Goal: Transaction & Acquisition: Register for event/course

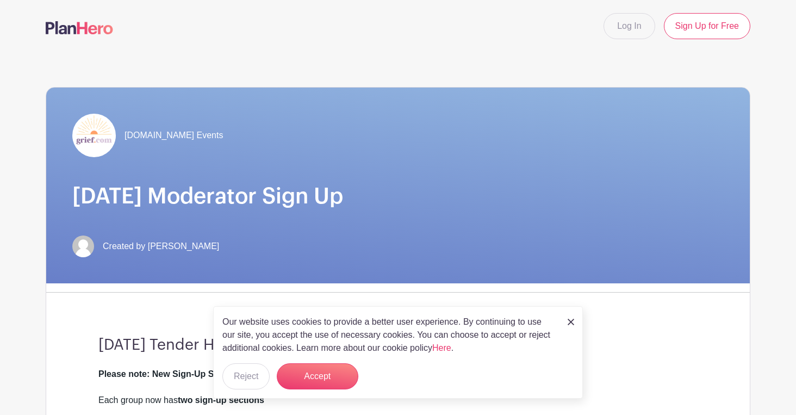
click at [582, 314] on div "Our website uses cookies to provide a better user experience. By continuing to …" at bounding box center [398, 352] width 370 height 92
click at [572, 322] on img at bounding box center [571, 322] width 7 height 7
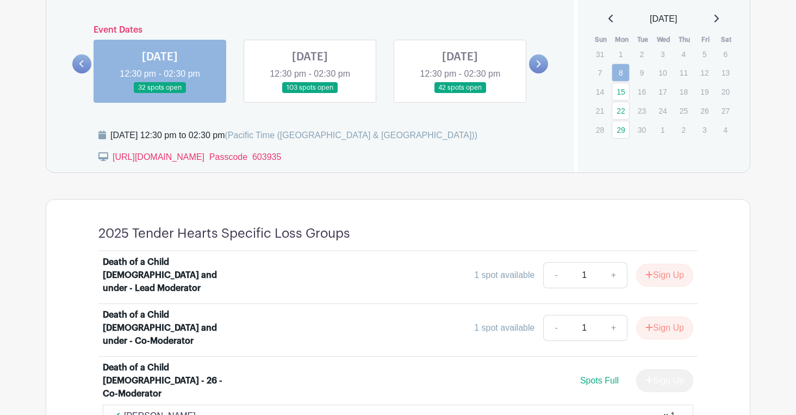
scroll to position [644, 0]
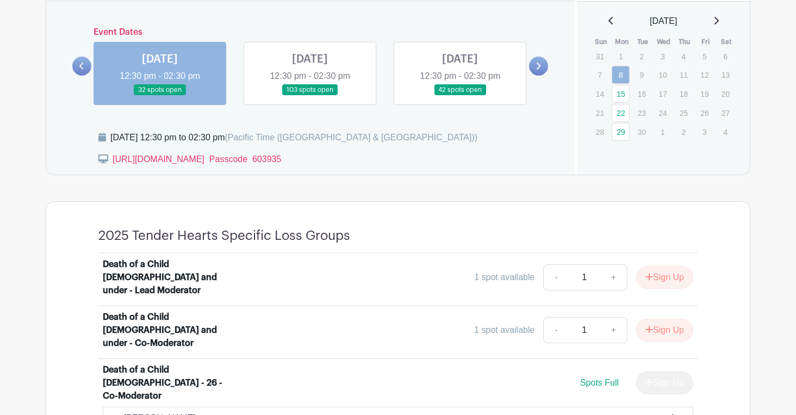
click at [310, 96] on link at bounding box center [310, 96] width 0 height 0
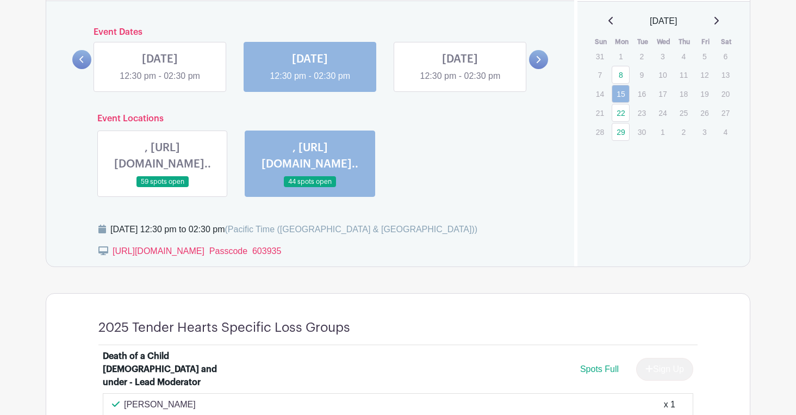
click at [310, 83] on link at bounding box center [310, 83] width 0 height 0
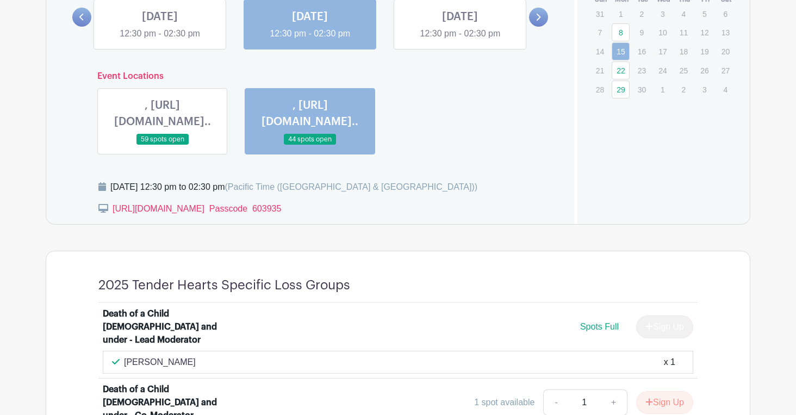
scroll to position [670, 0]
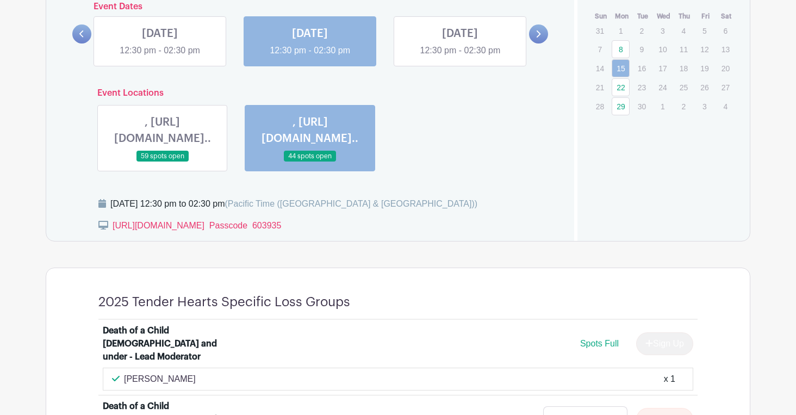
click at [460, 57] on link at bounding box center [460, 57] width 0 height 0
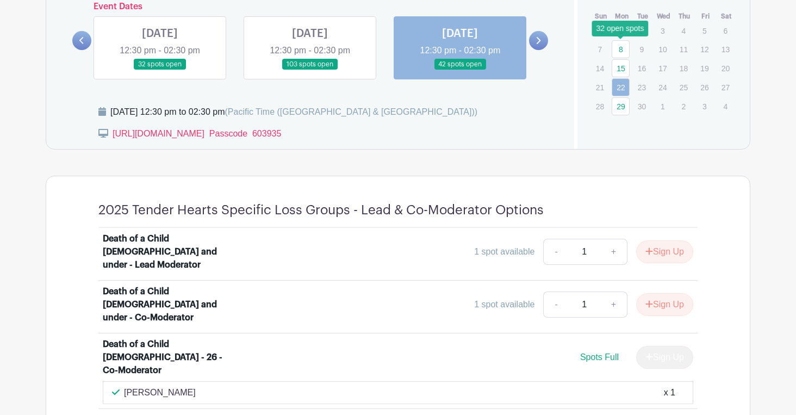
click at [620, 51] on link "8" at bounding box center [621, 49] width 18 height 18
click at [160, 70] on link at bounding box center [160, 70] width 0 height 0
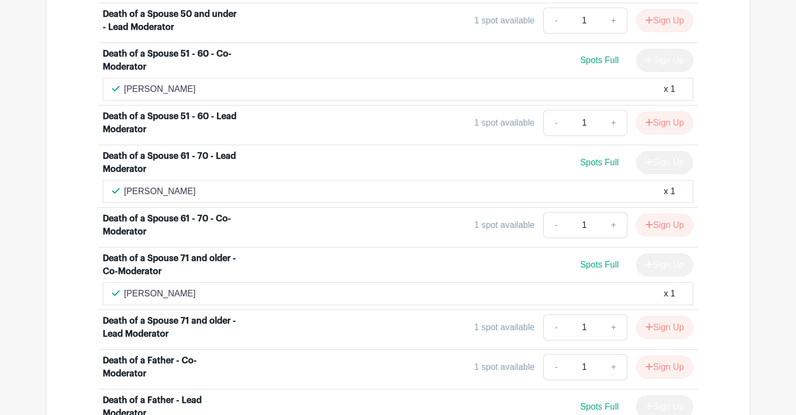
scroll to position [1631, 0]
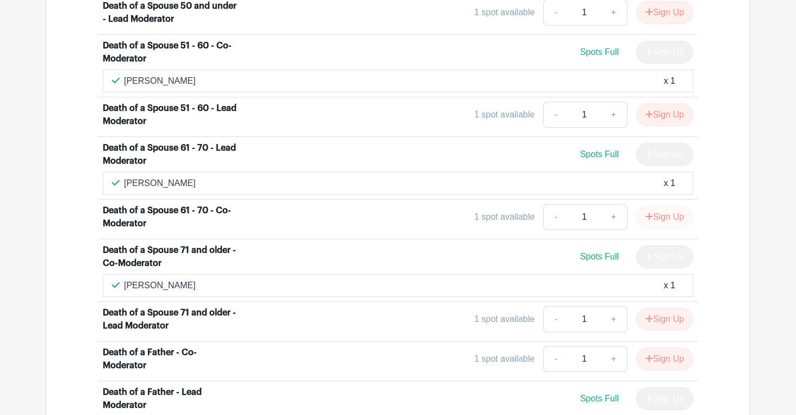
click at [658, 206] on button "Sign Up" at bounding box center [665, 217] width 57 height 23
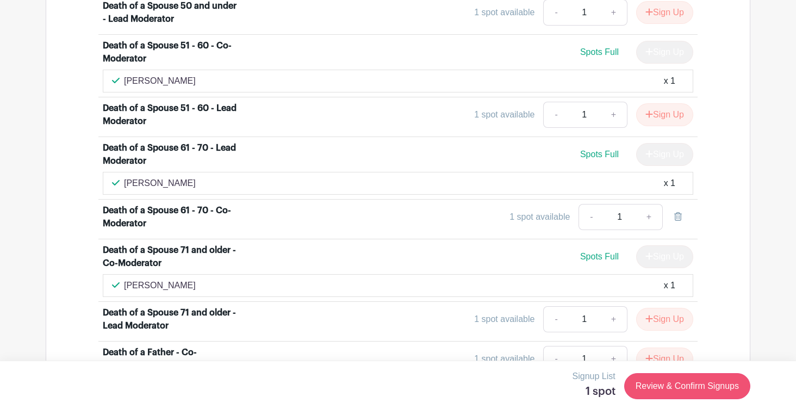
click at [674, 384] on link "Review & Confirm Signups" at bounding box center [688, 386] width 126 height 26
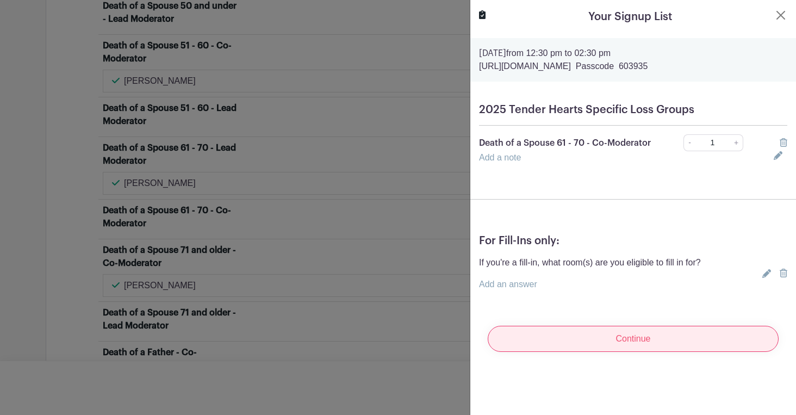
click at [642, 345] on input "Continue" at bounding box center [633, 339] width 291 height 26
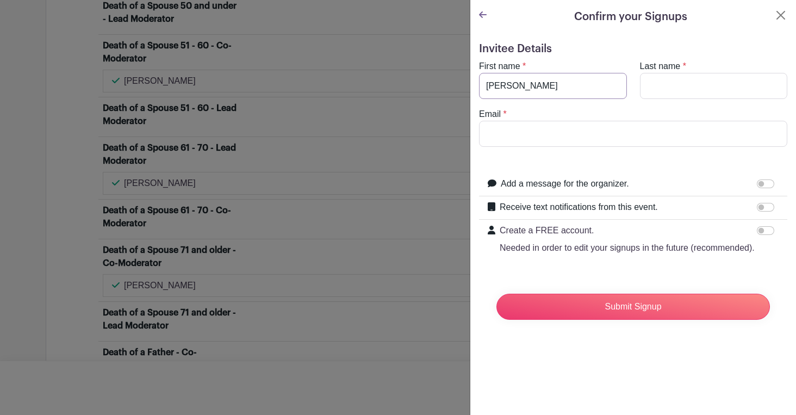
type input "[PERSON_NAME]"
type input "Duty"
type input "[EMAIL_ADDRESS][DOMAIN_NAME]"
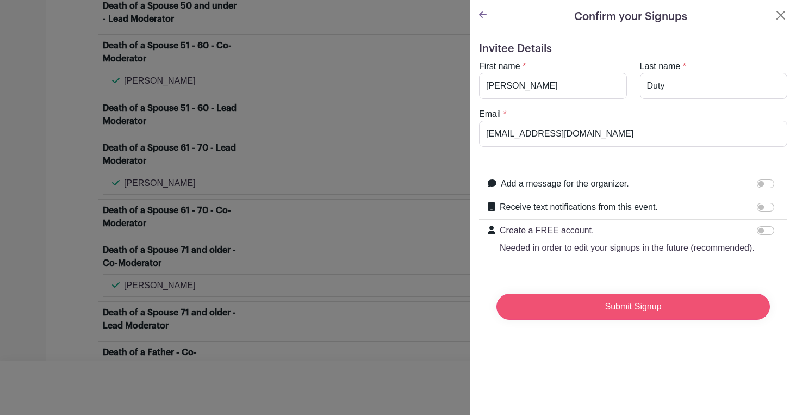
click at [610, 311] on input "Submit Signup" at bounding box center [634, 307] width 274 height 26
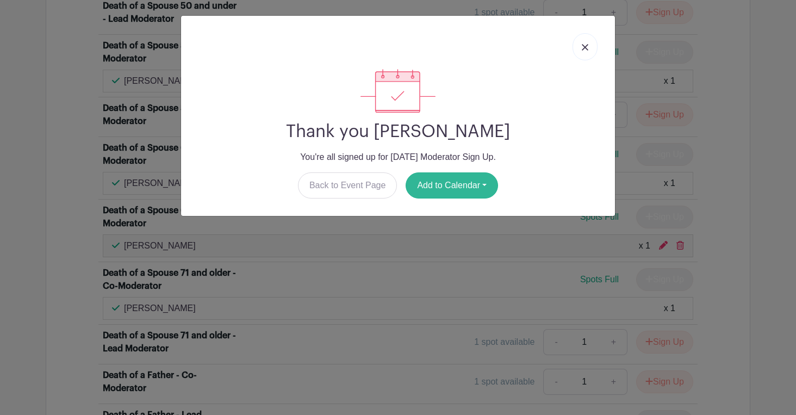
click at [477, 186] on button "Add to Calendar" at bounding box center [452, 185] width 92 height 26
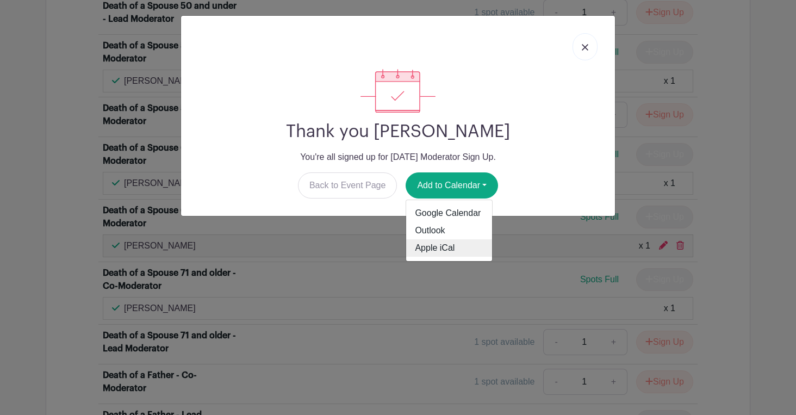
click at [443, 248] on link "Apple iCal" at bounding box center [449, 247] width 86 height 17
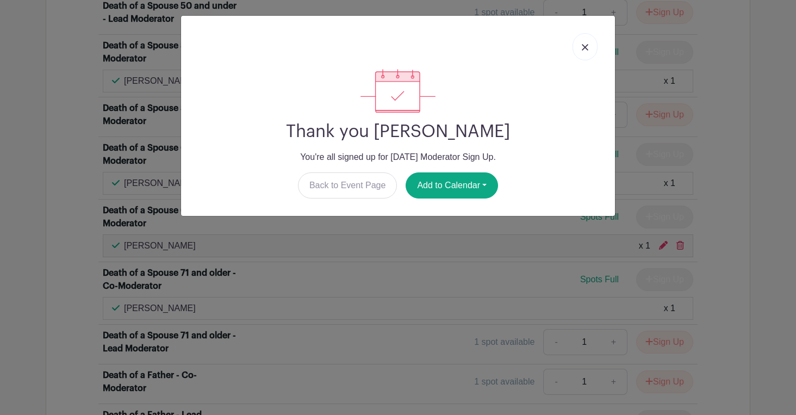
click at [586, 42] on link at bounding box center [585, 46] width 25 height 27
